Goal: Check status: Check status

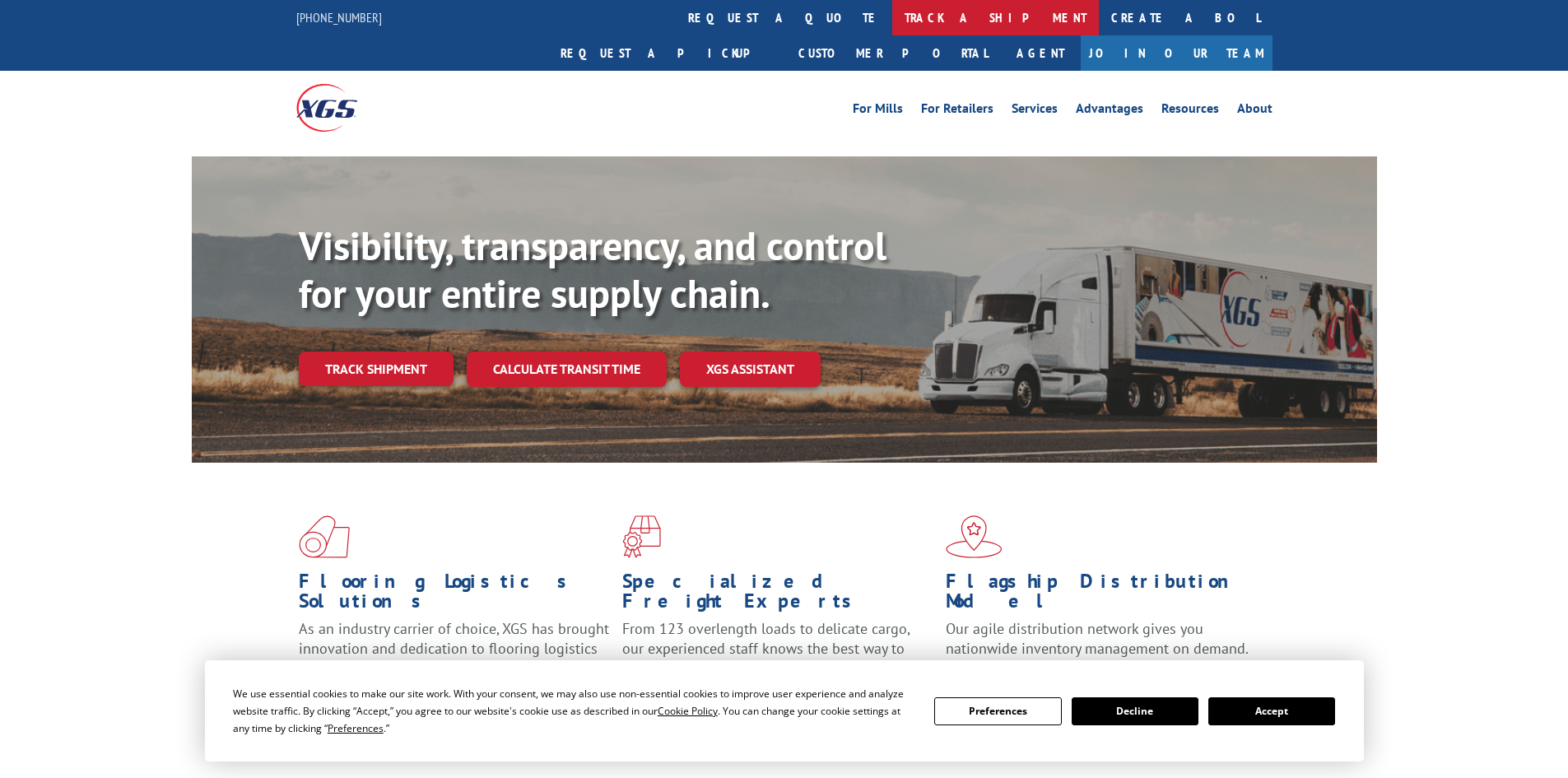
click at [892, 13] on link "track a shipment" at bounding box center [995, 18] width 207 height 35
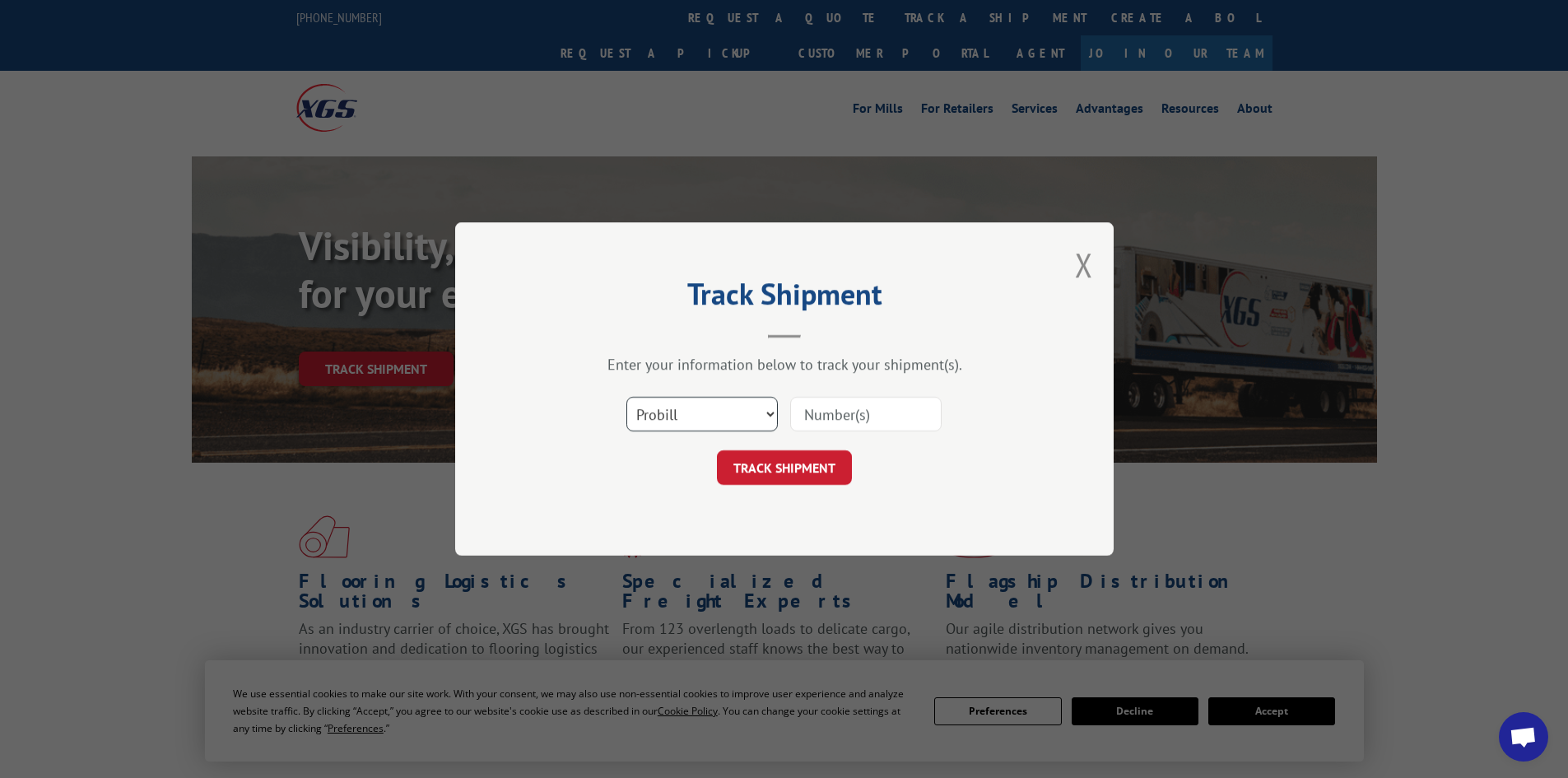
click at [723, 415] on select "Select category... Probill BOL PO" at bounding box center [702, 414] width 152 height 34
select select "bol"
click at [626, 397] on select "Select category... Probill BOL PO" at bounding box center [702, 414] width 152 height 34
click at [824, 410] on input at bounding box center [866, 414] width 152 height 34
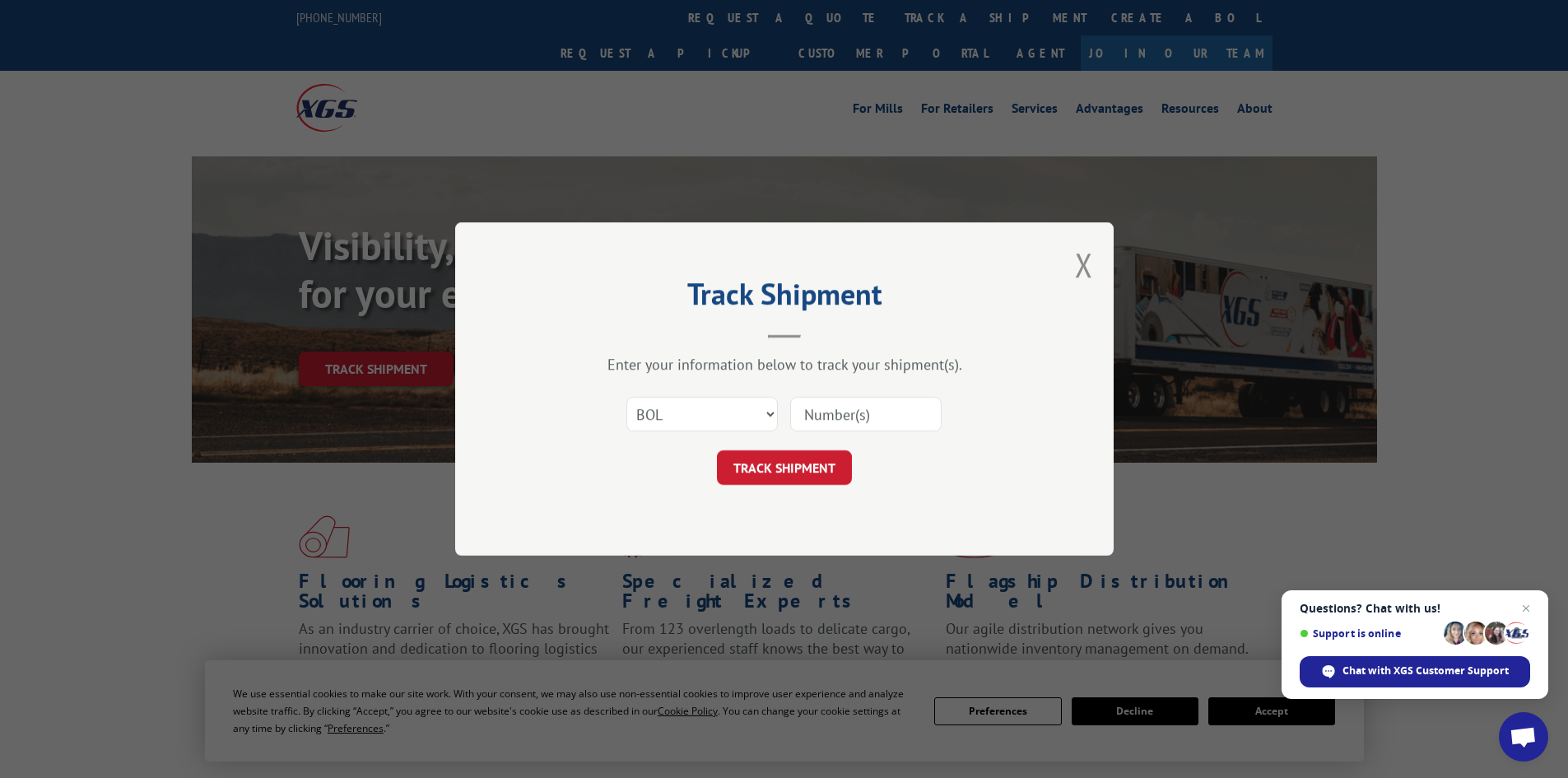
paste input "6082218"
type input "6082218"
click at [781, 470] on button "TRACK SHIPMENT" at bounding box center [784, 467] width 135 height 34
